Goal: Transaction & Acquisition: Subscribe to service/newsletter

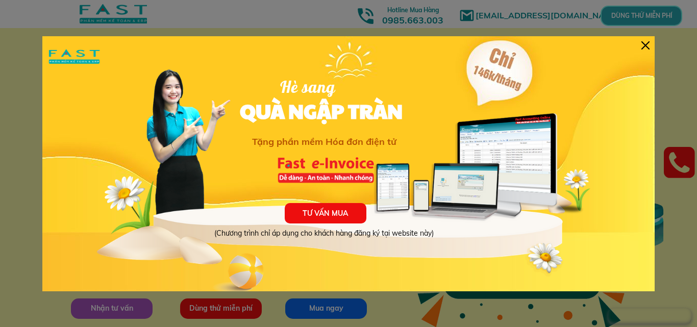
click at [643, 44] on div at bounding box center [646, 45] width 8 height 8
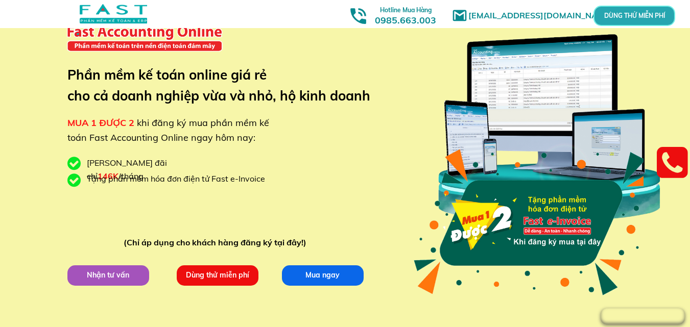
scroll to position [102, 0]
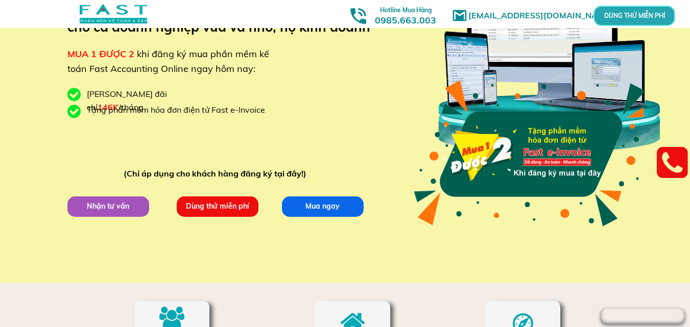
click at [239, 205] on p "Dùng thử miễn phí" at bounding box center [217, 206] width 85 height 21
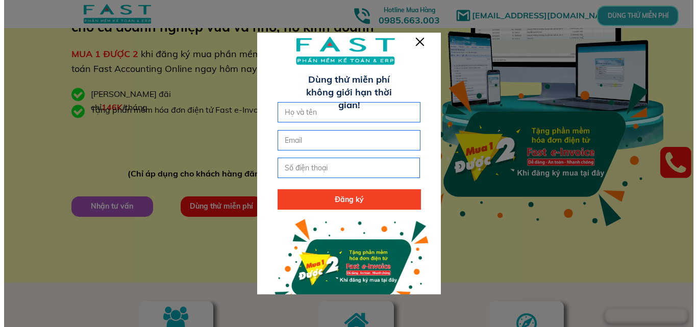
scroll to position [0, 0]
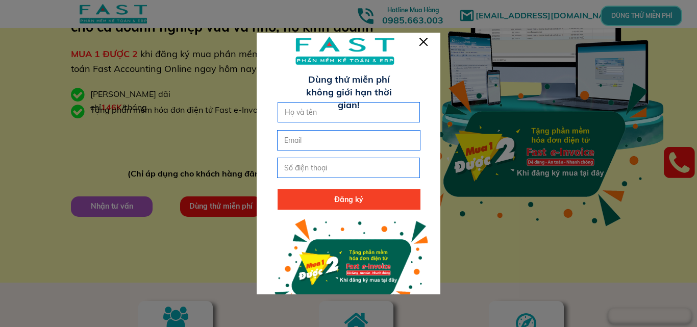
click at [318, 119] on input "text" at bounding box center [349, 112] width 134 height 19
type input "[PERSON_NAME]"
click at [321, 138] on input "email" at bounding box center [349, 140] width 134 height 19
type input "[EMAIL_ADDRESS][DOMAIN_NAME]"
click at [342, 169] on input "tel" at bounding box center [349, 167] width 134 height 19
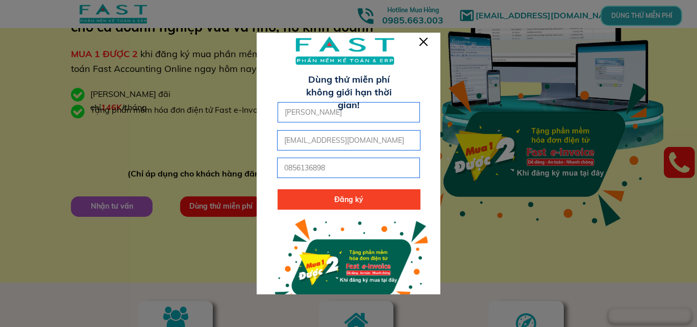
type input "0856136898"
click at [393, 198] on p "Đăng ký" at bounding box center [349, 199] width 143 height 20
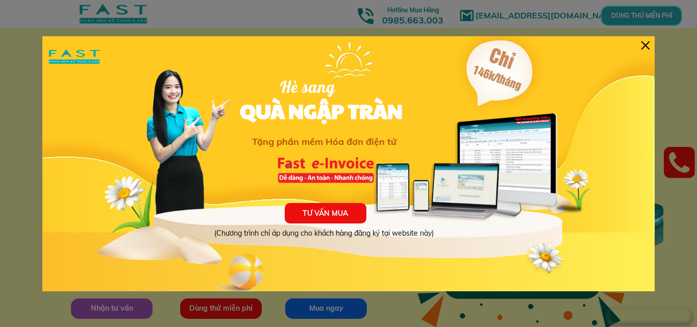
click at [347, 217] on p "TƯ VẤN MUA" at bounding box center [326, 213] width 82 height 20
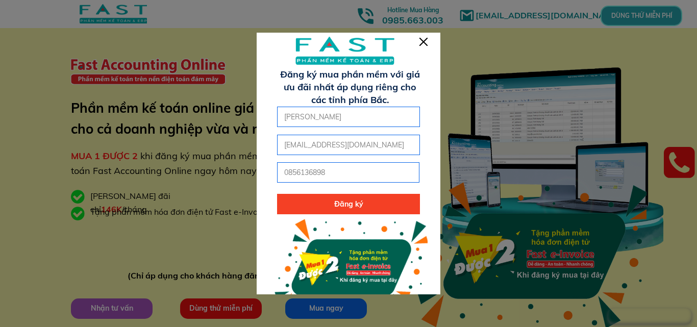
click at [423, 41] on div at bounding box center [424, 42] width 8 height 8
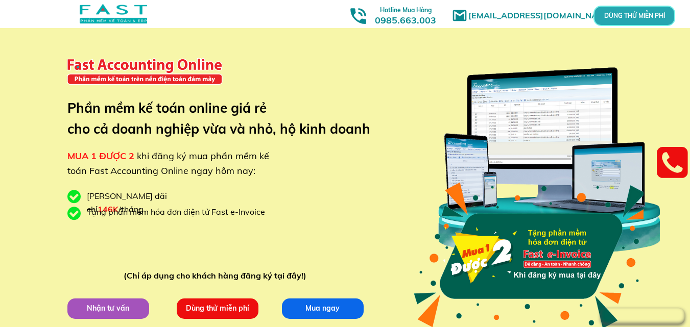
click at [616, 15] on div "DÙNG THỬ MIỄN PHÍ" at bounding box center [634, 16] width 82 height 20
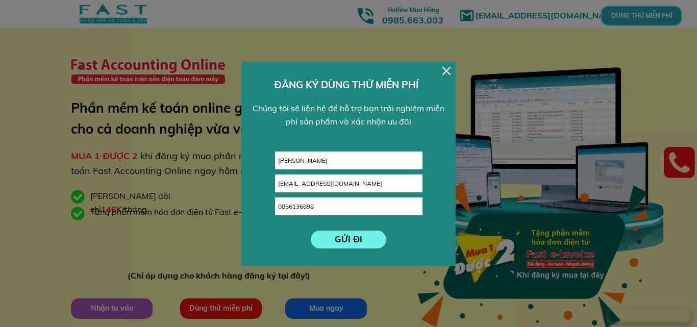
click at [446, 70] on div at bounding box center [447, 71] width 8 height 8
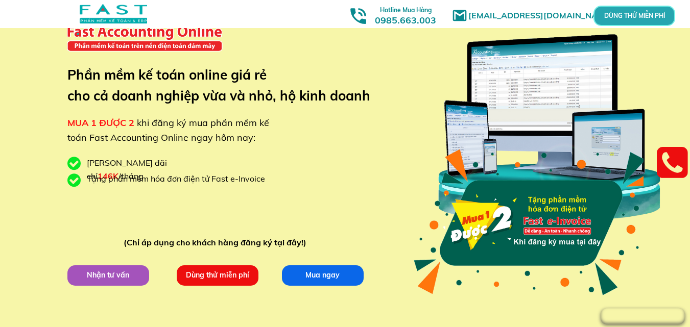
scroll to position [51, 0]
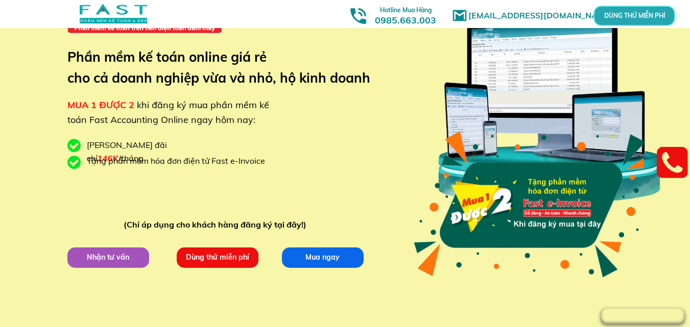
click at [353, 261] on p "Mua ngay" at bounding box center [322, 257] width 83 height 20
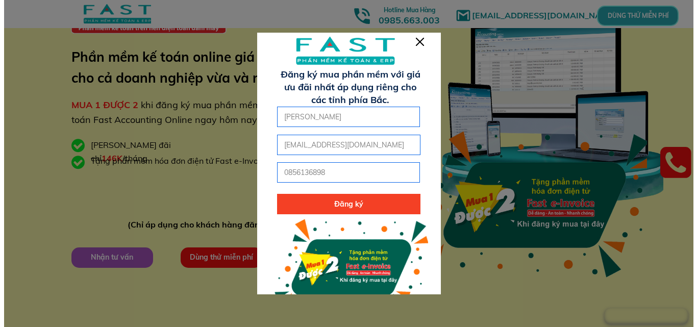
scroll to position [0, 0]
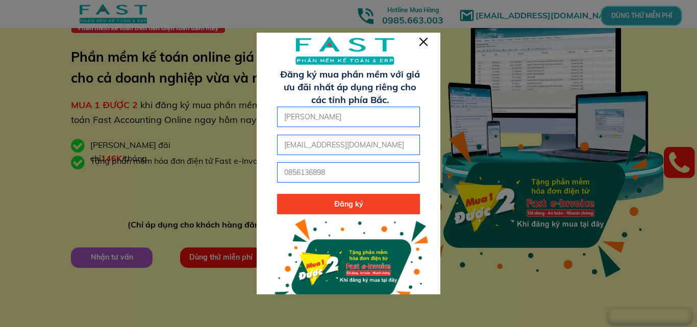
click at [376, 208] on p "Đăng ký" at bounding box center [348, 204] width 143 height 20
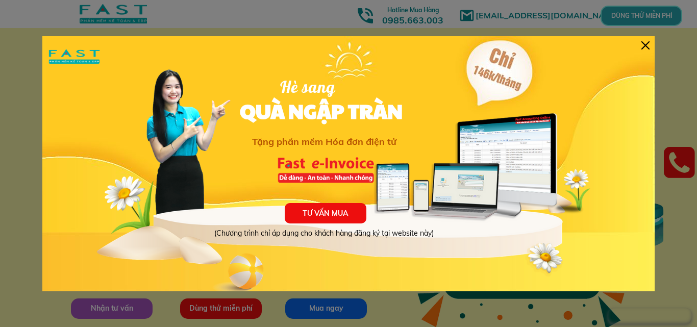
click at [645, 47] on div at bounding box center [646, 45] width 8 height 8
